Goal: Information Seeking & Learning: Learn about a topic

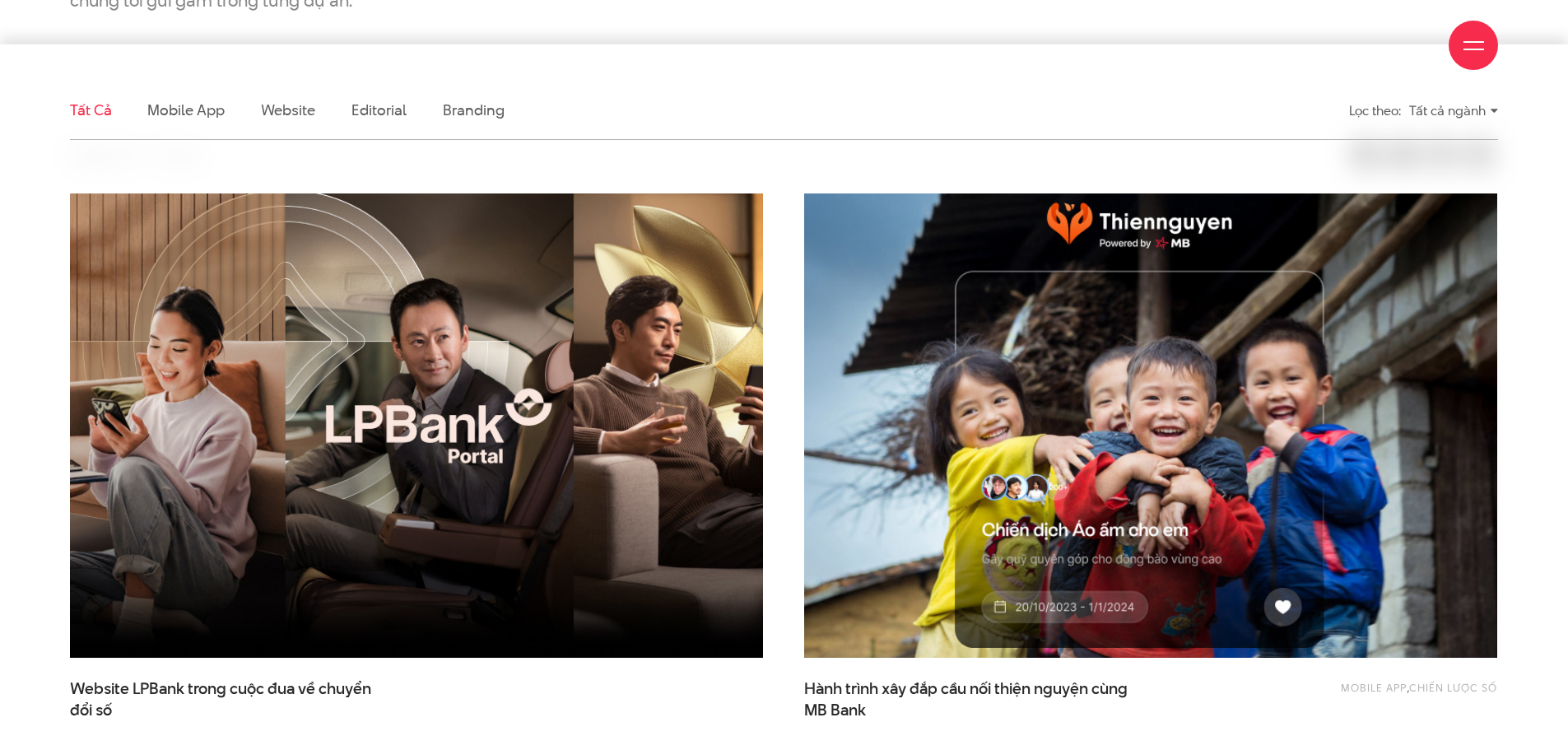
scroll to position [494, 0]
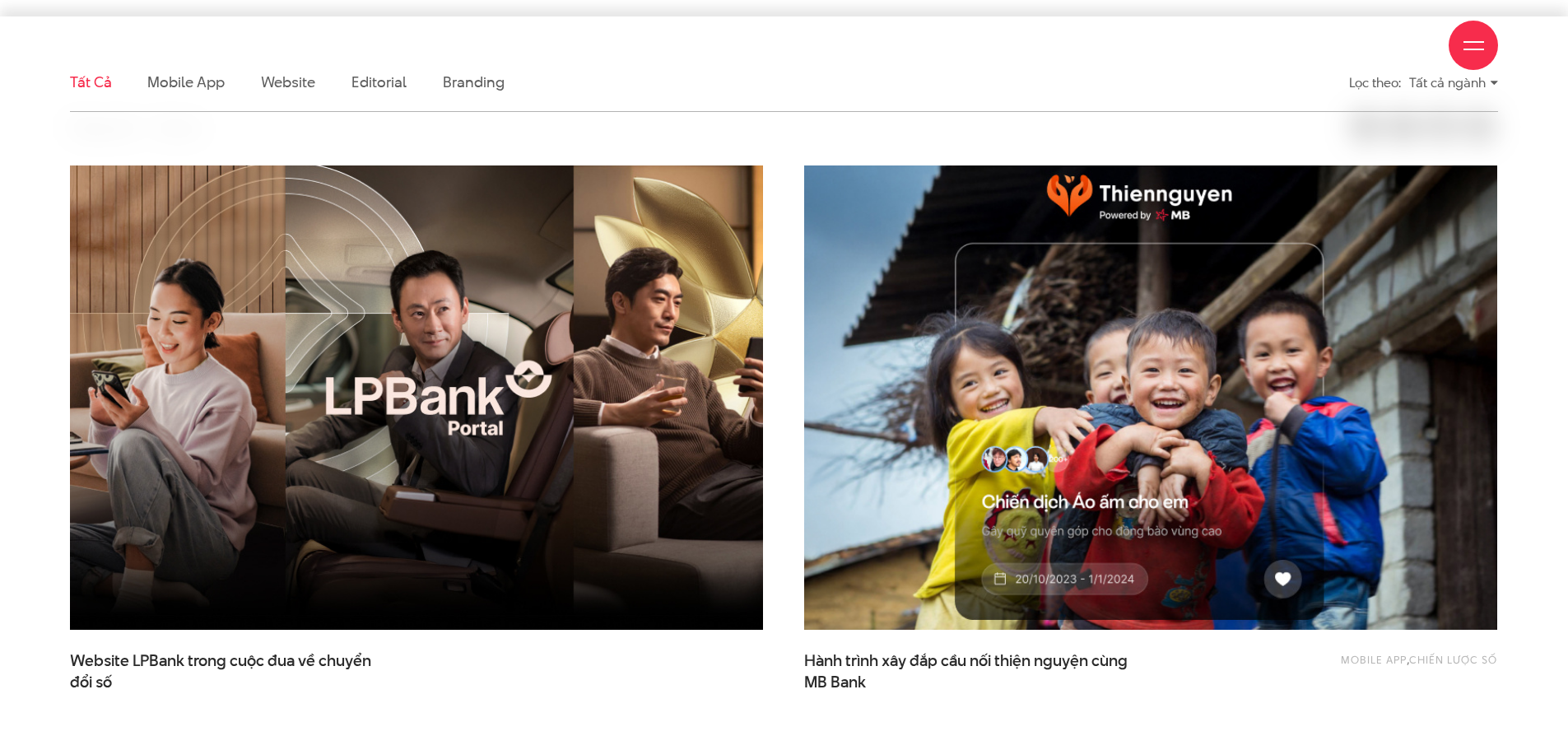
click at [842, 329] on img at bounding box center [1151, 398] width 762 height 511
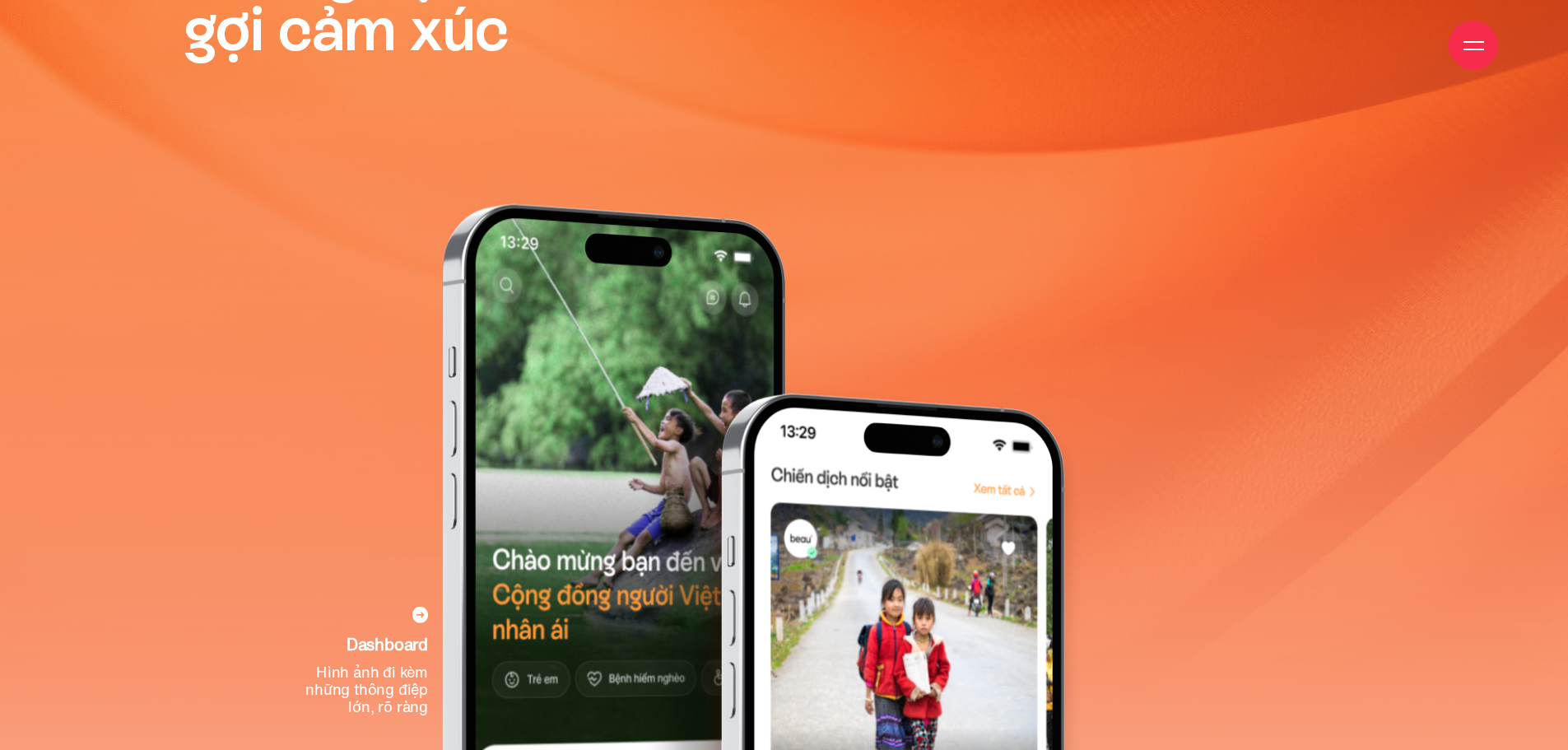
scroll to position [6747, 0]
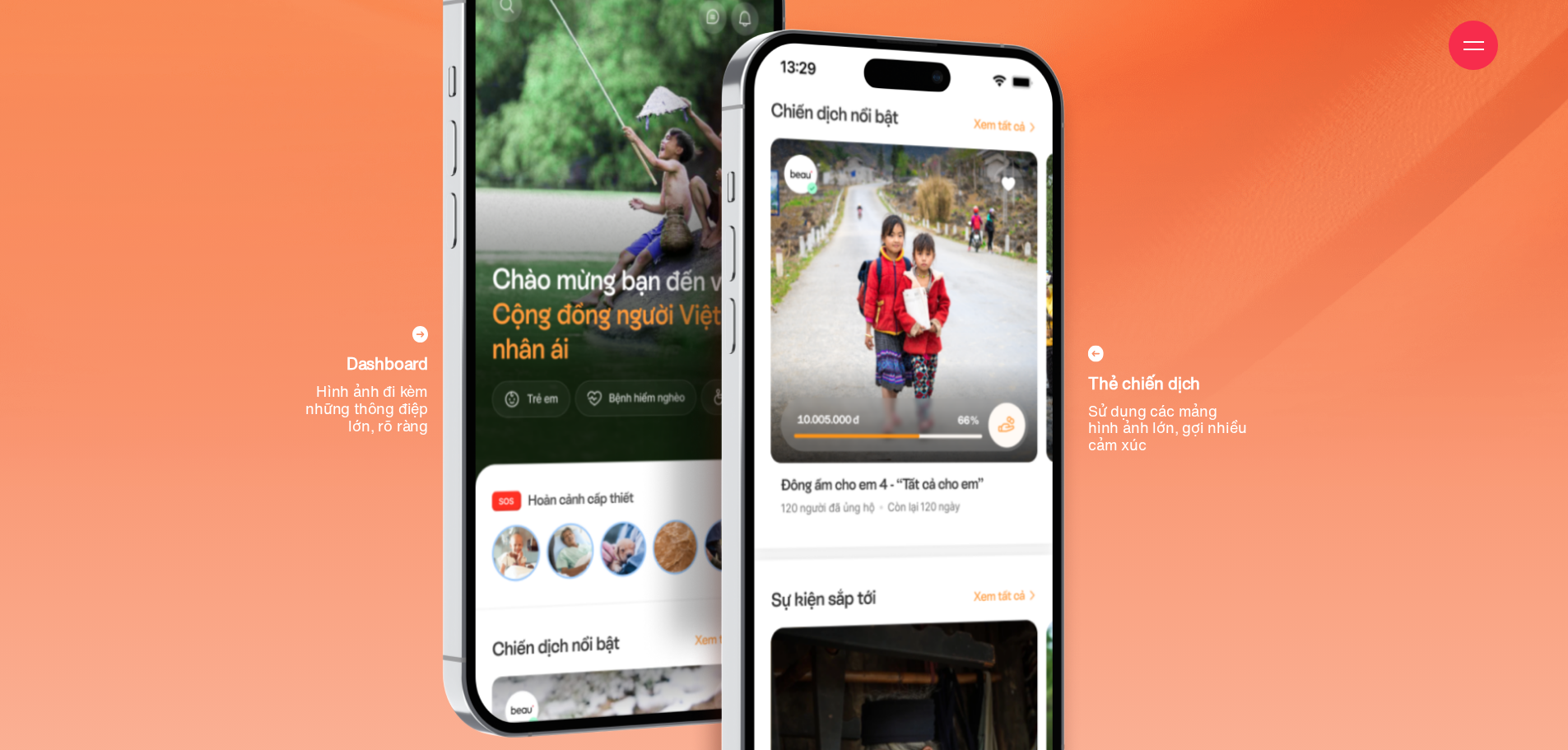
click at [419, 337] on icon at bounding box center [420, 334] width 15 height 16
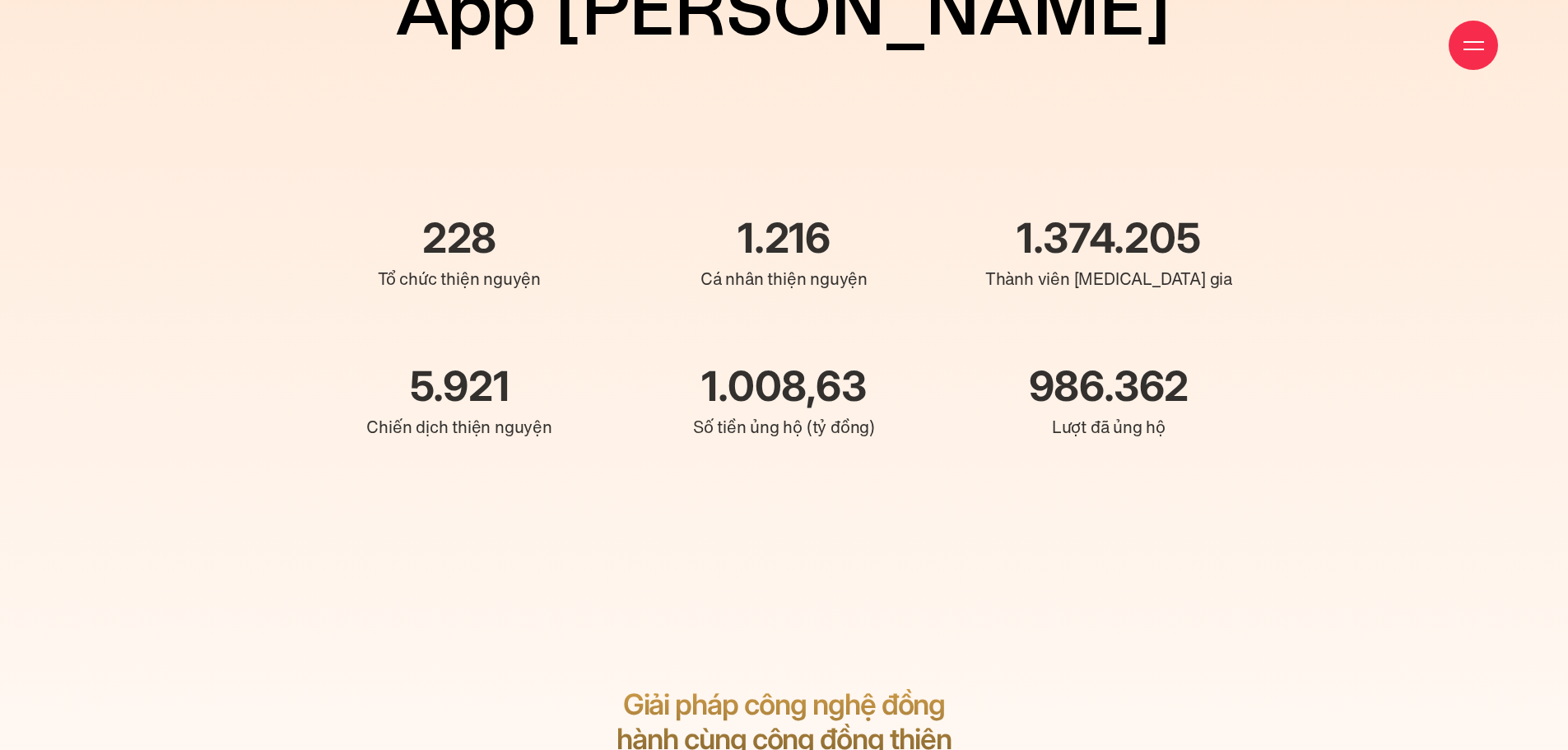
scroll to position [31023, 0]
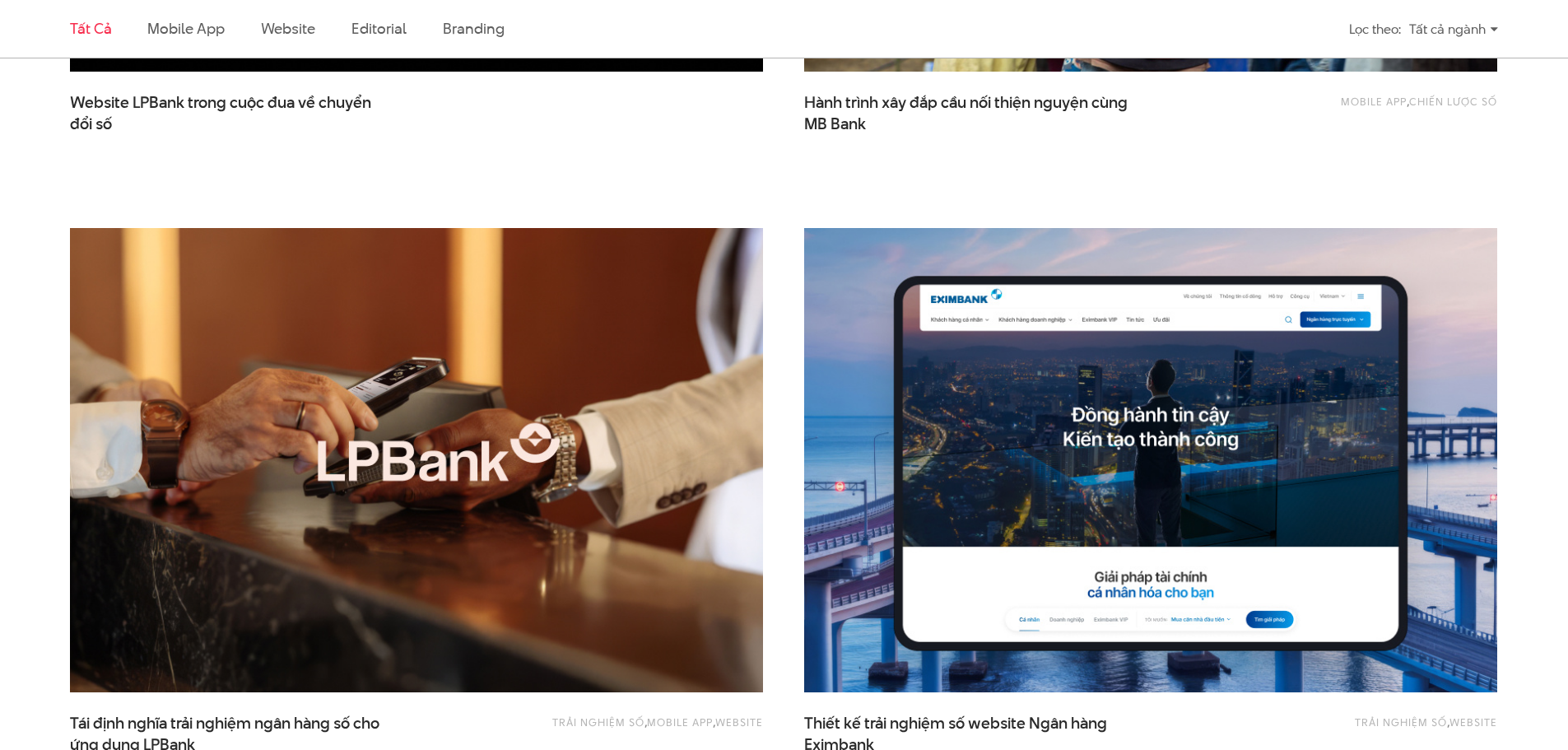
scroll to position [1070, 0]
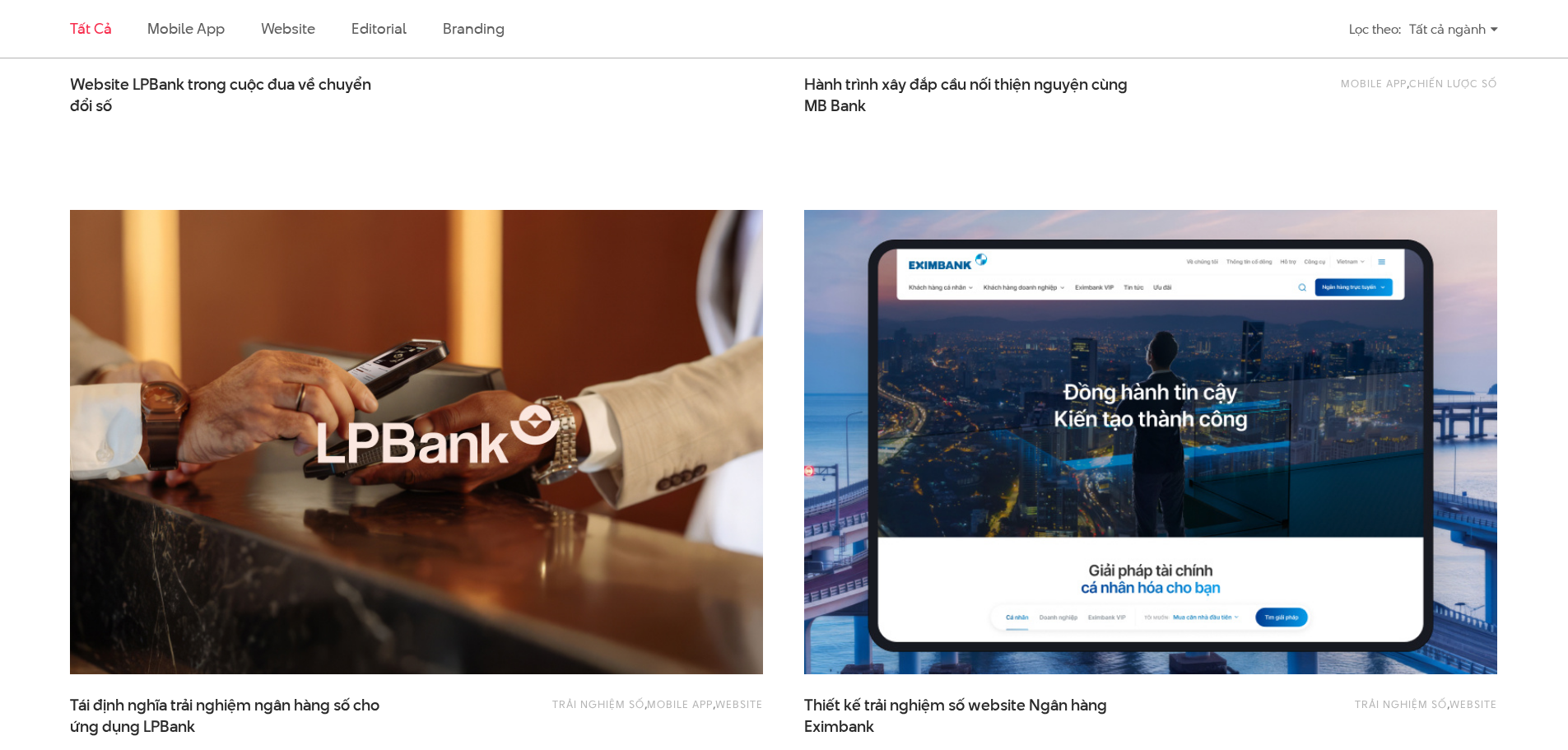
click at [980, 310] on img at bounding box center [1151, 443] width 762 height 511
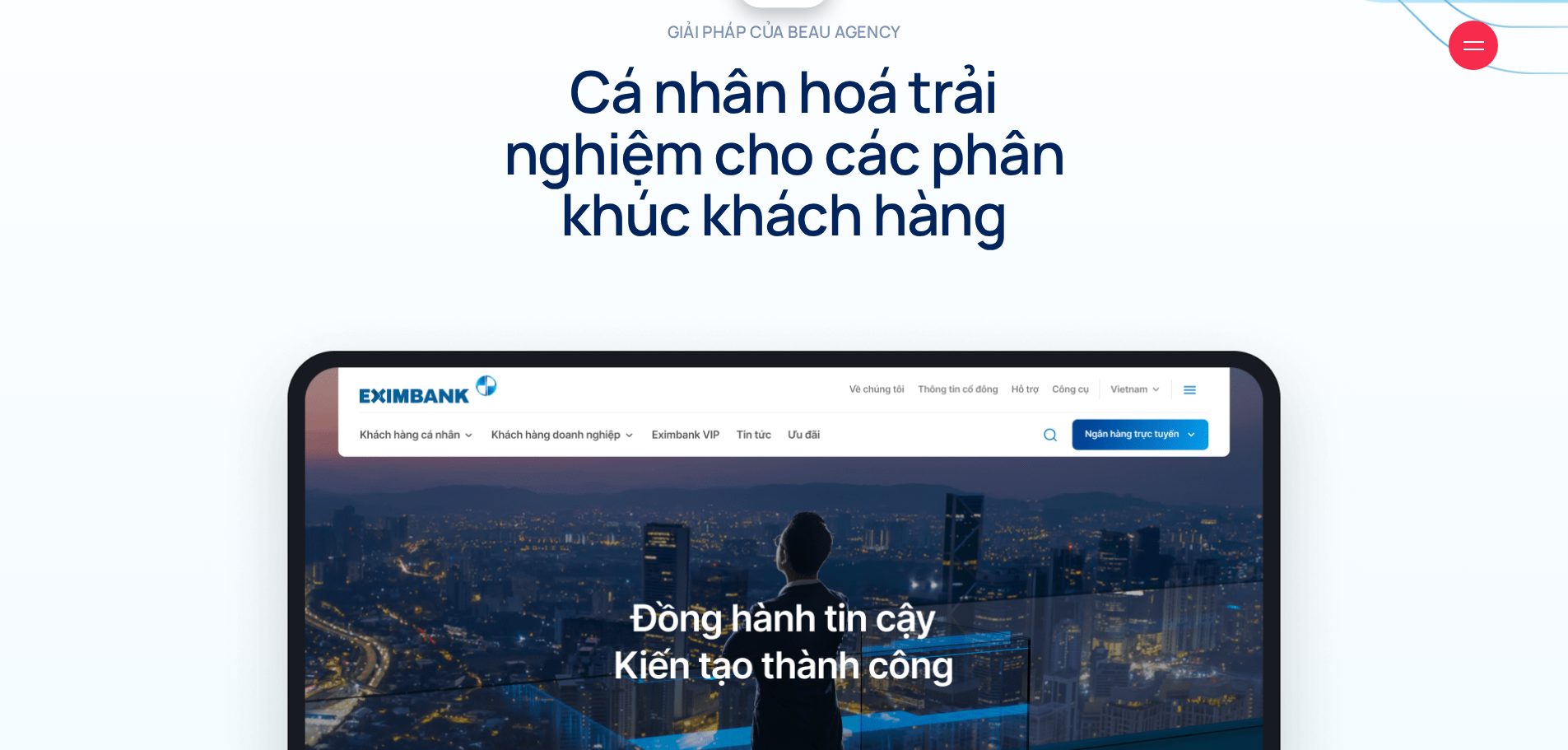
scroll to position [5595, 0]
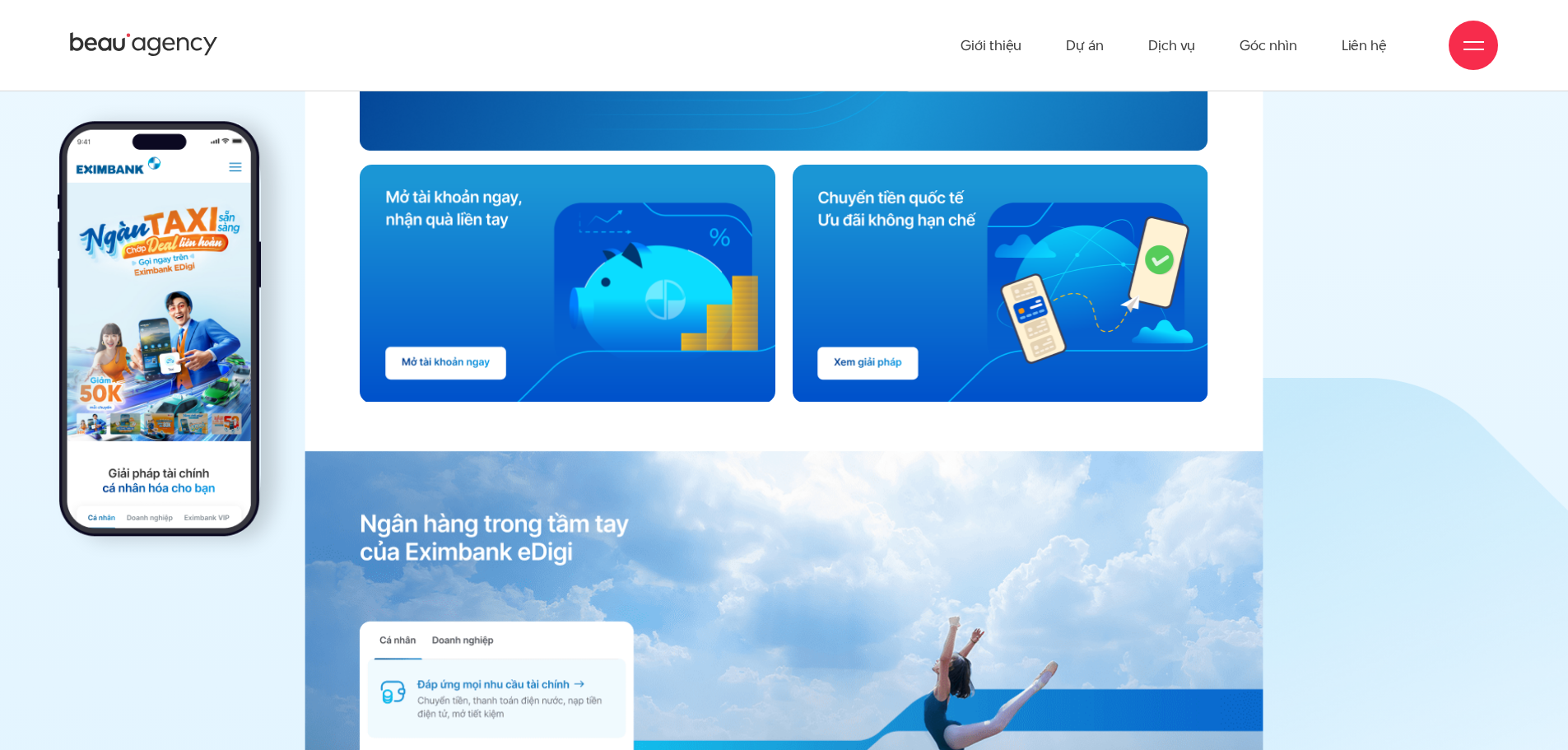
click at [908, 260] on img at bounding box center [996, 284] width 425 height 239
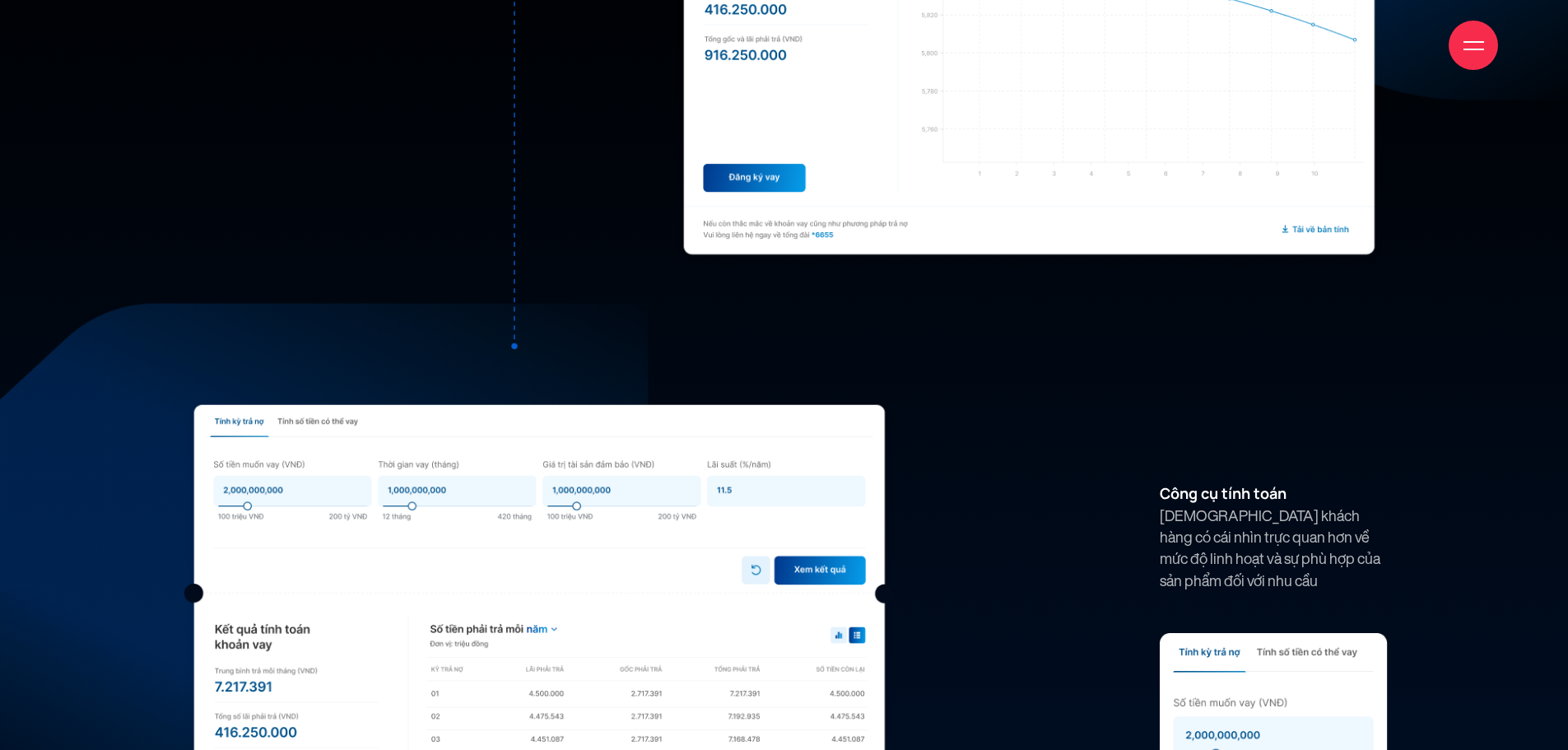
scroll to position [12014, 0]
